Goal: Contribute content: Add original content to the website for others to see

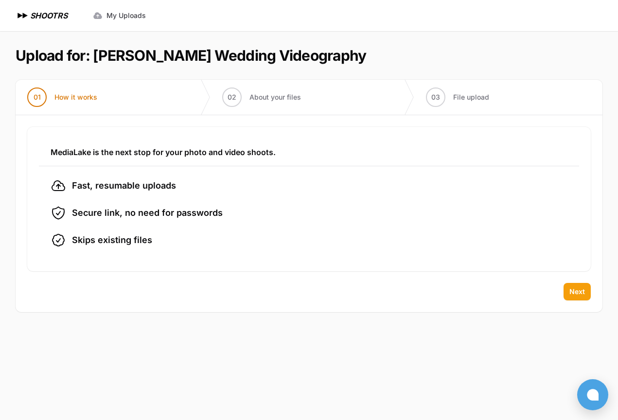
click at [569, 290] on button "Next" at bounding box center [577, 292] width 27 height 18
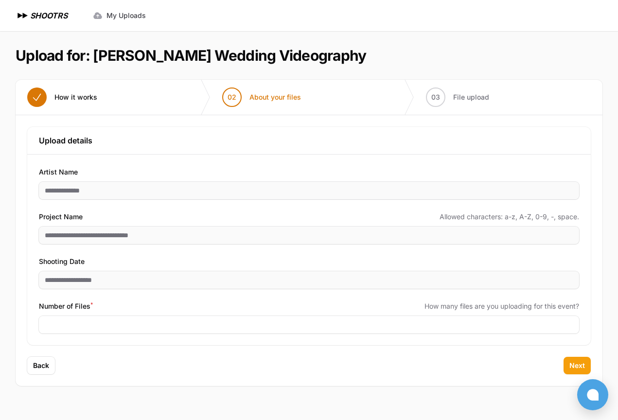
click at [570, 363] on span "Next" at bounding box center [578, 366] width 16 height 10
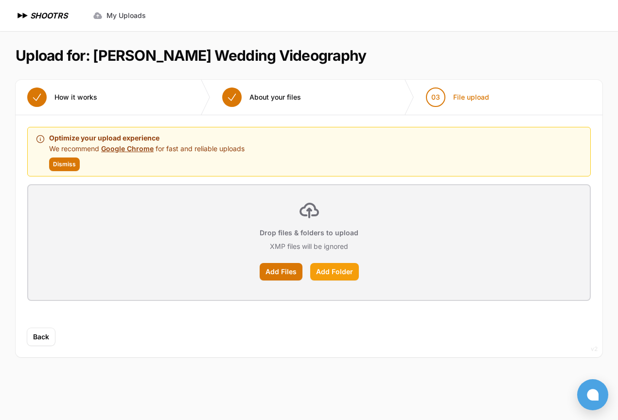
click at [325, 273] on label "Add Folder" at bounding box center [334, 272] width 49 height 18
click at [0, 0] on input "Add Folder" at bounding box center [0, 0] width 0 height 0
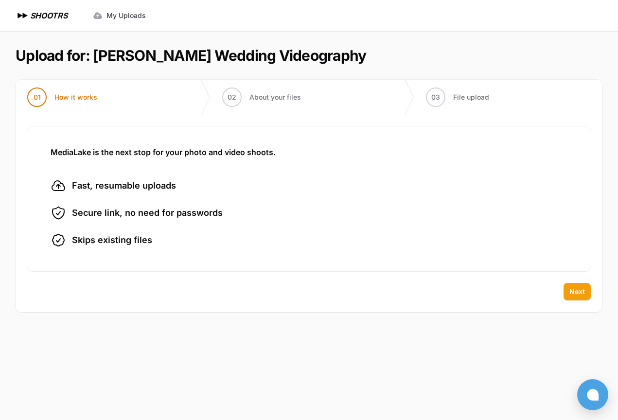
click at [569, 290] on button "Next" at bounding box center [577, 292] width 27 height 18
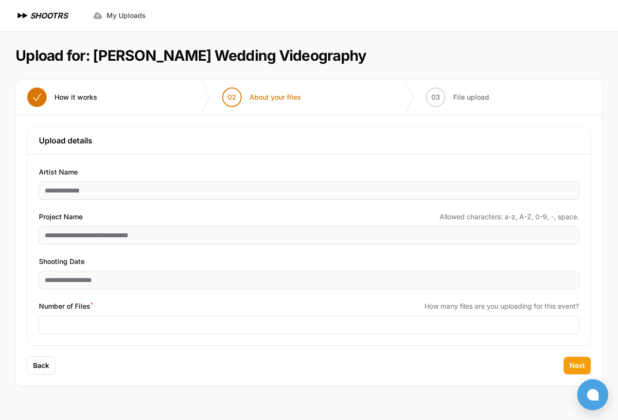
click at [575, 362] on span "Next" at bounding box center [578, 366] width 16 height 10
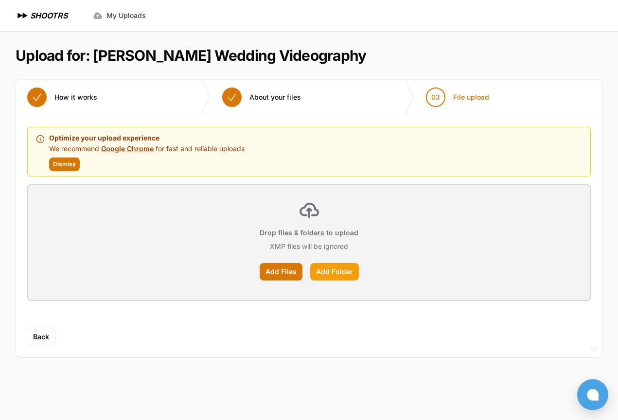
click at [338, 272] on label "Add Folder" at bounding box center [334, 272] width 49 height 18
click at [0, 0] on input "Add Folder" at bounding box center [0, 0] width 0 height 0
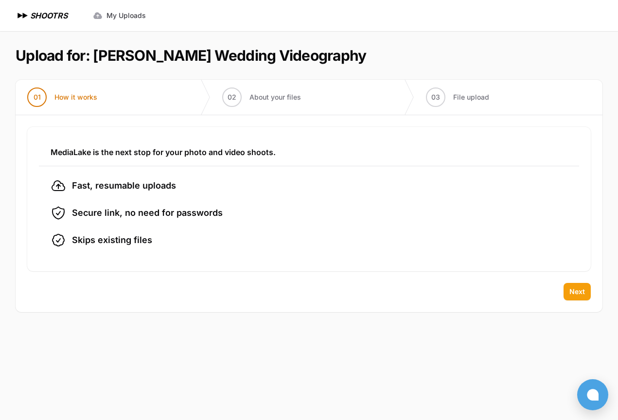
click at [580, 293] on span "Next" at bounding box center [578, 292] width 16 height 10
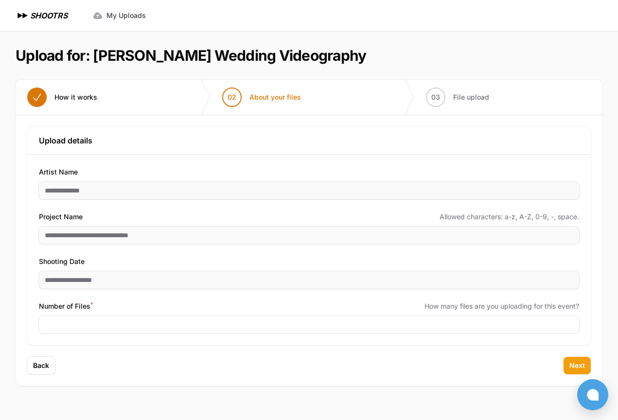
click at [578, 366] on span "Next" at bounding box center [578, 366] width 16 height 10
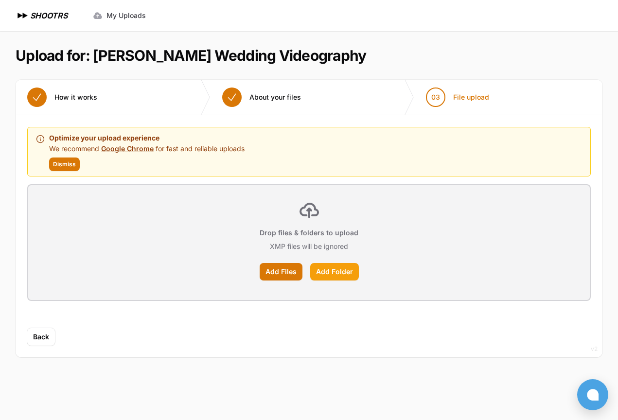
click at [325, 271] on label "Add Folder" at bounding box center [334, 272] width 49 height 18
click at [0, 0] on input "Add Folder" at bounding box center [0, 0] width 0 height 0
